Goal: Download file/media

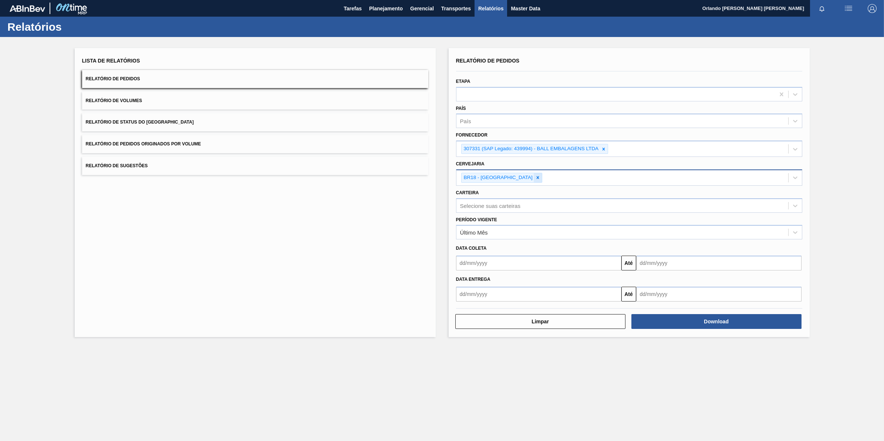
click at [534, 173] on div at bounding box center [538, 177] width 8 height 9
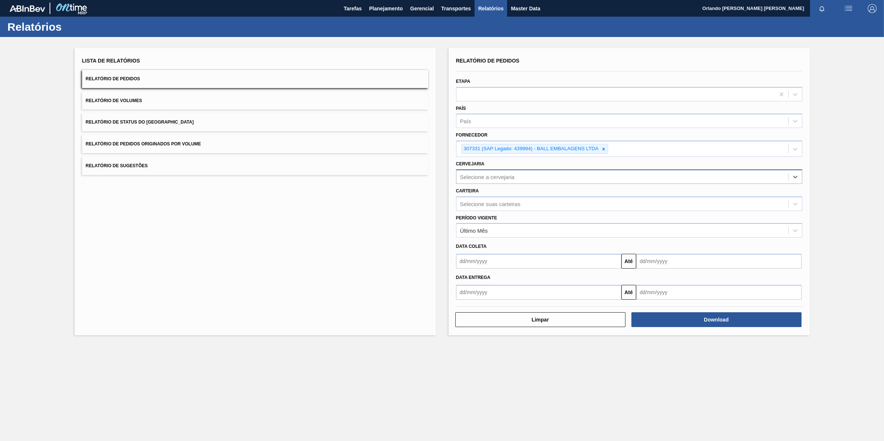
click at [509, 177] on div "Selecione a cervejaria" at bounding box center [487, 177] width 55 height 6
type input "br26"
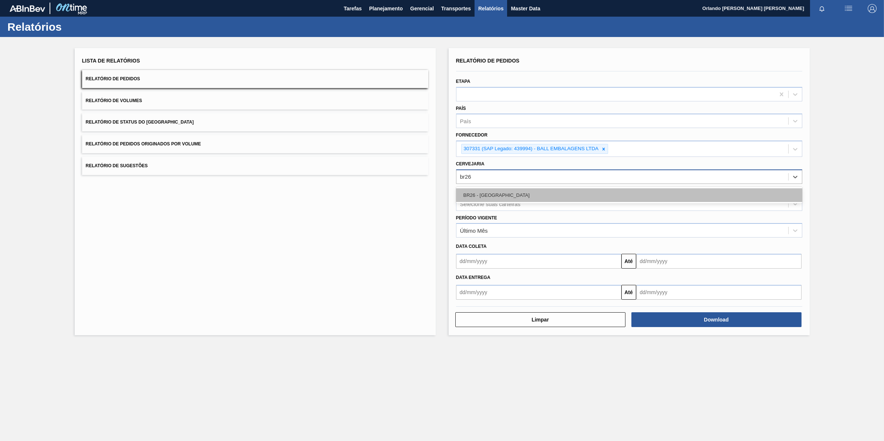
click at [501, 194] on div "BR26 - [GEOGRAPHIC_DATA]" at bounding box center [629, 195] width 346 height 14
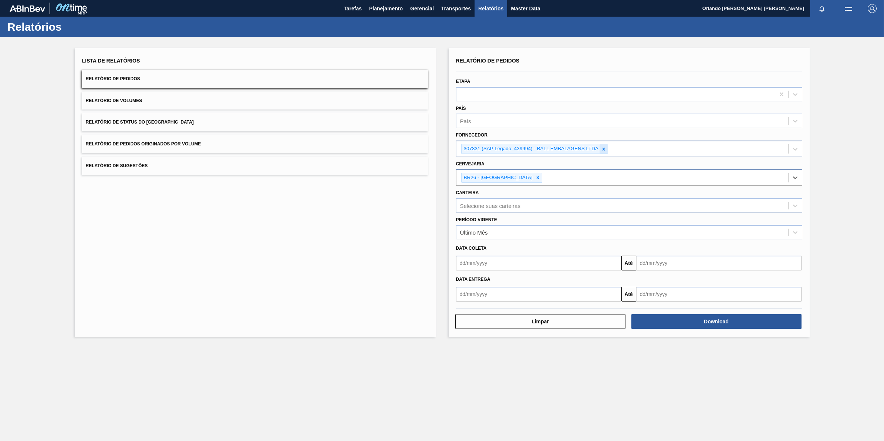
click at [601, 147] on icon at bounding box center [603, 149] width 5 height 5
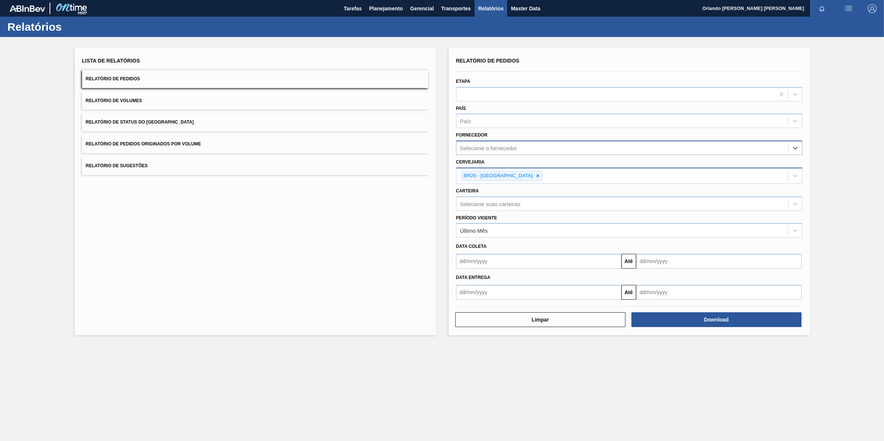
paste input "307331"
type input "307331"
drag, startPoint x: 596, startPoint y: 167, endPoint x: 602, endPoint y: 176, distance: 10.7
click at [598, 175] on div "Relatório de Pedidos Etapa País País Fornecedor option 307331 (SAP Legado: 4399…" at bounding box center [629, 178] width 346 height 244
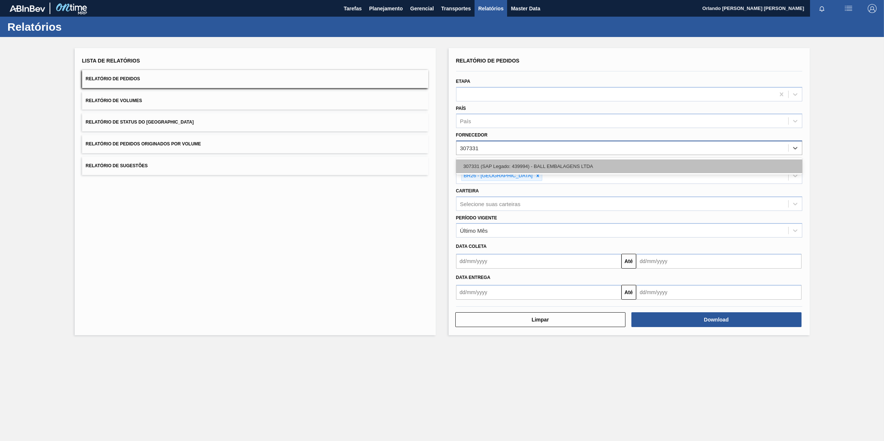
click at [579, 161] on div "307331 (SAP Legado: 439994) - BALL EMBALAGENS LTDA" at bounding box center [629, 166] width 346 height 14
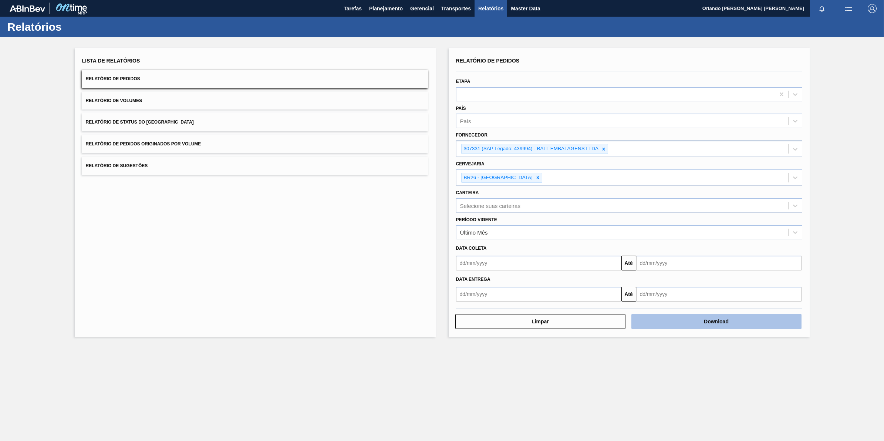
click at [724, 322] on button "Download" at bounding box center [717, 321] width 170 height 15
click at [606, 147] on icon at bounding box center [603, 149] width 5 height 5
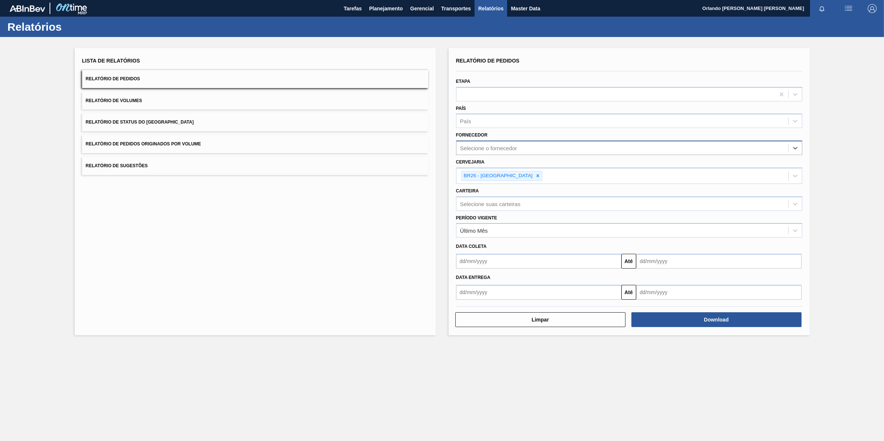
paste input "307331"
type input "307331"
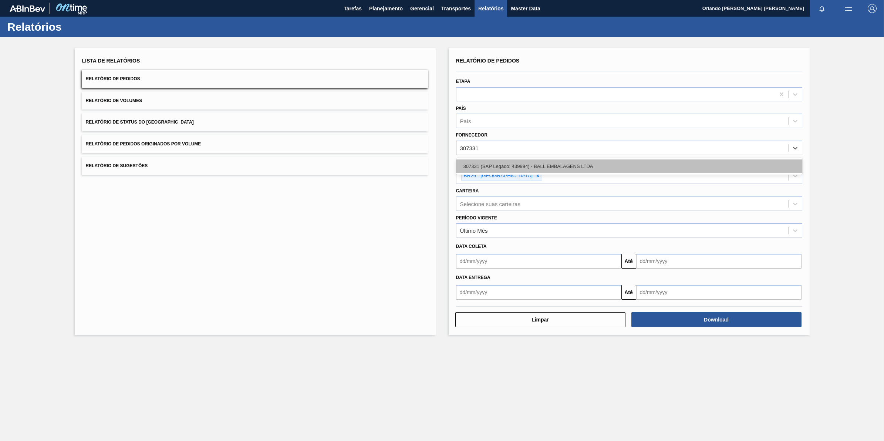
click at [588, 162] on div "307331 (SAP Legado: 439994) - BALL EMBALAGENS LTDA" at bounding box center [629, 166] width 346 height 14
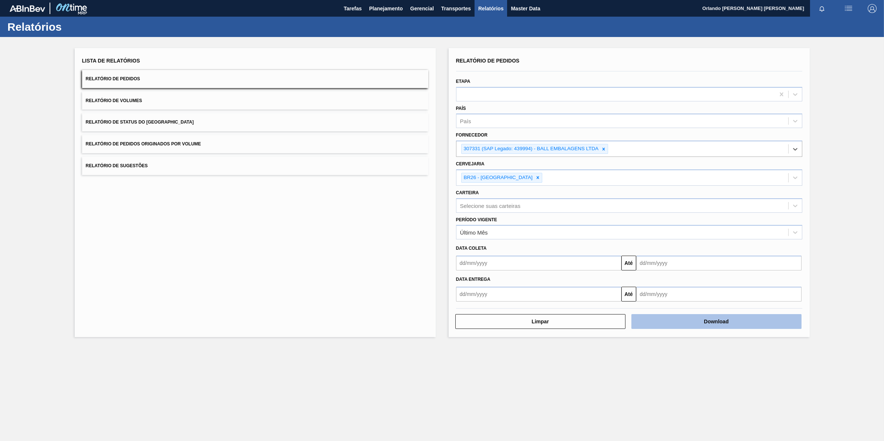
click at [715, 322] on button "Download" at bounding box center [717, 321] width 170 height 15
